Goal: Transaction & Acquisition: Purchase product/service

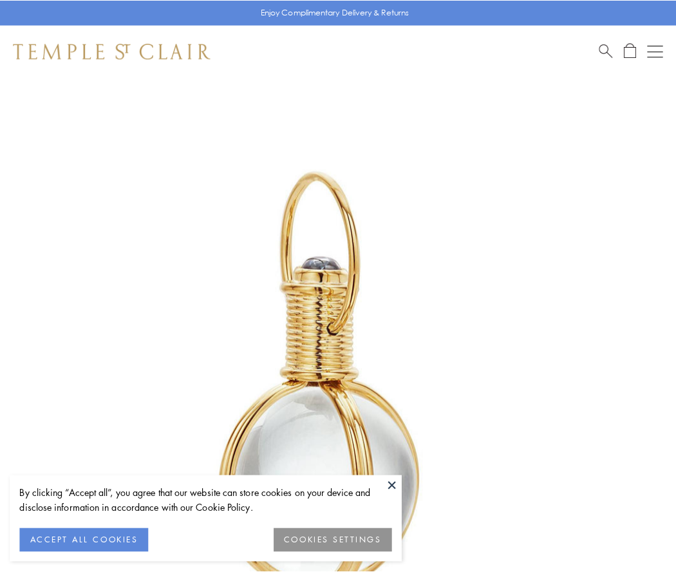
scroll to position [336, 0]
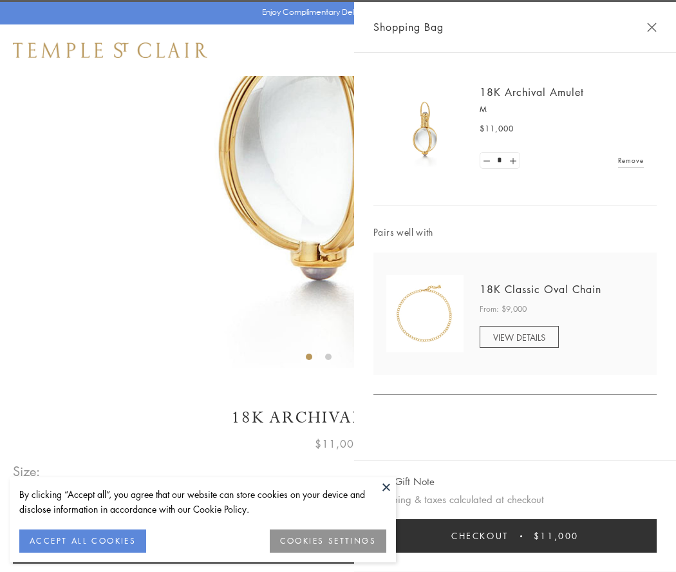
click at [515, 536] on button "Checkout $11,000" at bounding box center [515, 535] width 283 height 33
